Goal: Find specific page/section: Find specific page/section

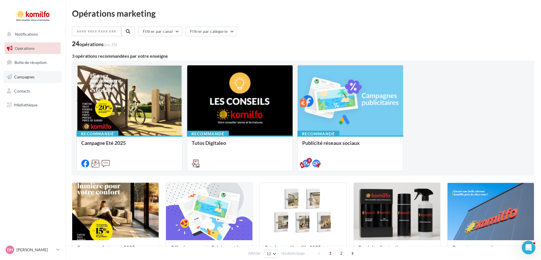
click at [28, 76] on span "Campagnes" at bounding box center [24, 76] width 20 height 5
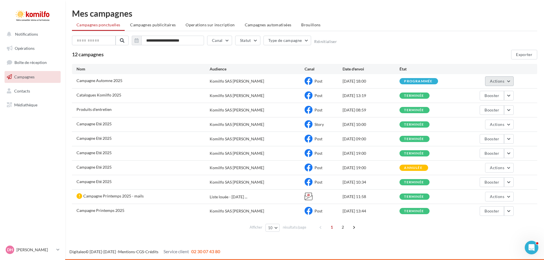
click at [499, 82] on span "Actions" at bounding box center [497, 81] width 14 height 5
click at [20, 76] on span "Campagnes" at bounding box center [24, 76] width 20 height 5
click at [240, 83] on div "Komilfo SAS [PERSON_NAME]" at bounding box center [237, 81] width 54 height 6
click at [134, 81] on div "Campagne Automne 2025" at bounding box center [142, 81] width 133 height 7
drag, startPoint x: 25, startPoint y: 49, endPoint x: 108, endPoint y: 94, distance: 94.9
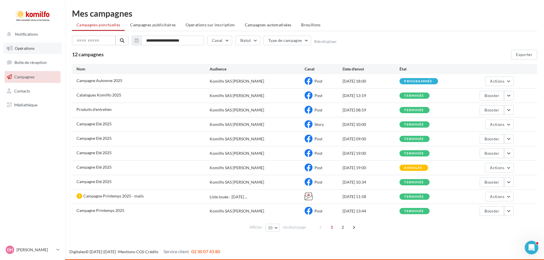
click at [25, 49] on span "Opérations" at bounding box center [25, 48] width 20 height 5
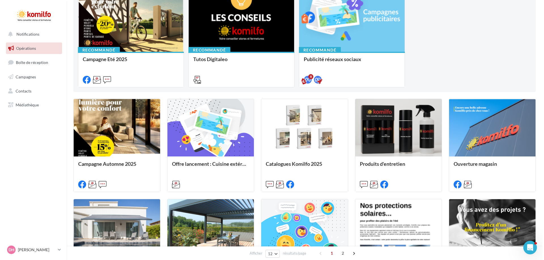
scroll to position [85, 0]
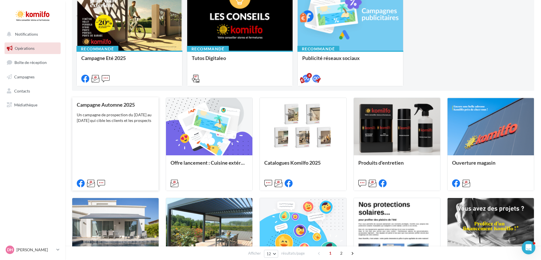
click at [108, 123] on div "Un campagne de prospection du 12 septembre au 4 octobre 2025 qui cible les clie…" at bounding box center [115, 117] width 77 height 11
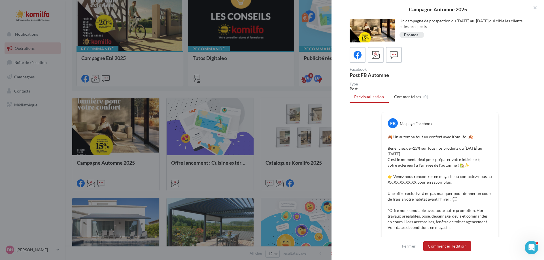
scroll to position [0, 0]
